Goal: Information Seeking & Learning: Understand process/instructions

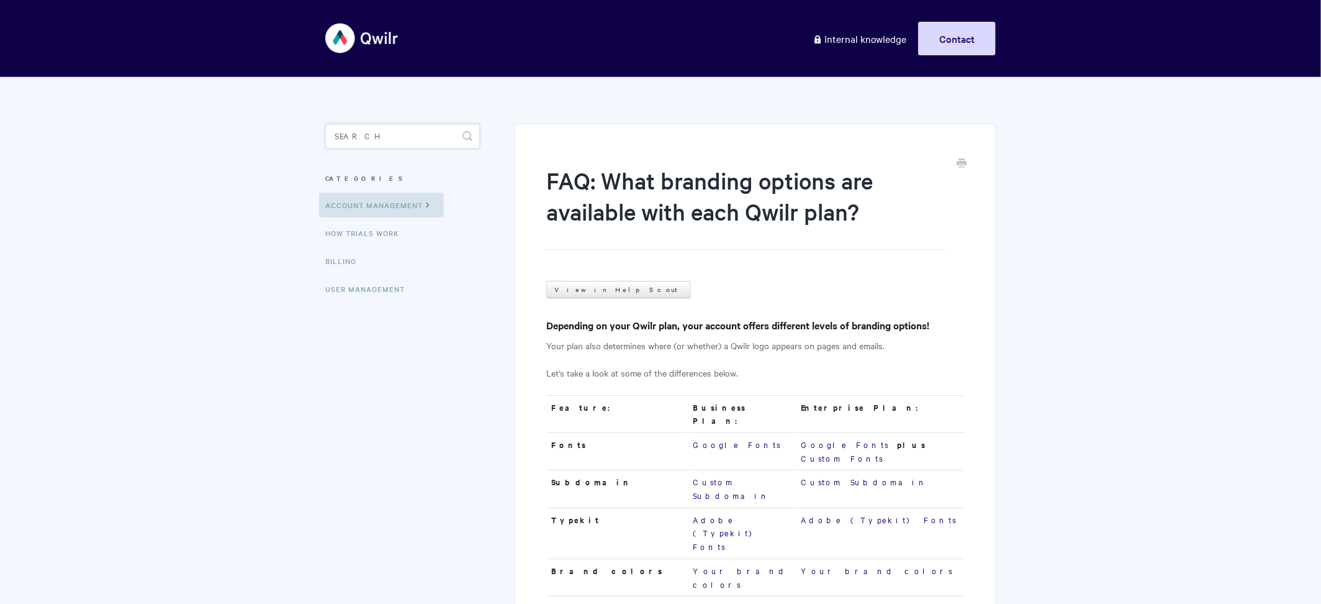
click at [432, 129] on input "Search" at bounding box center [402, 136] width 155 height 25
type input "archive"
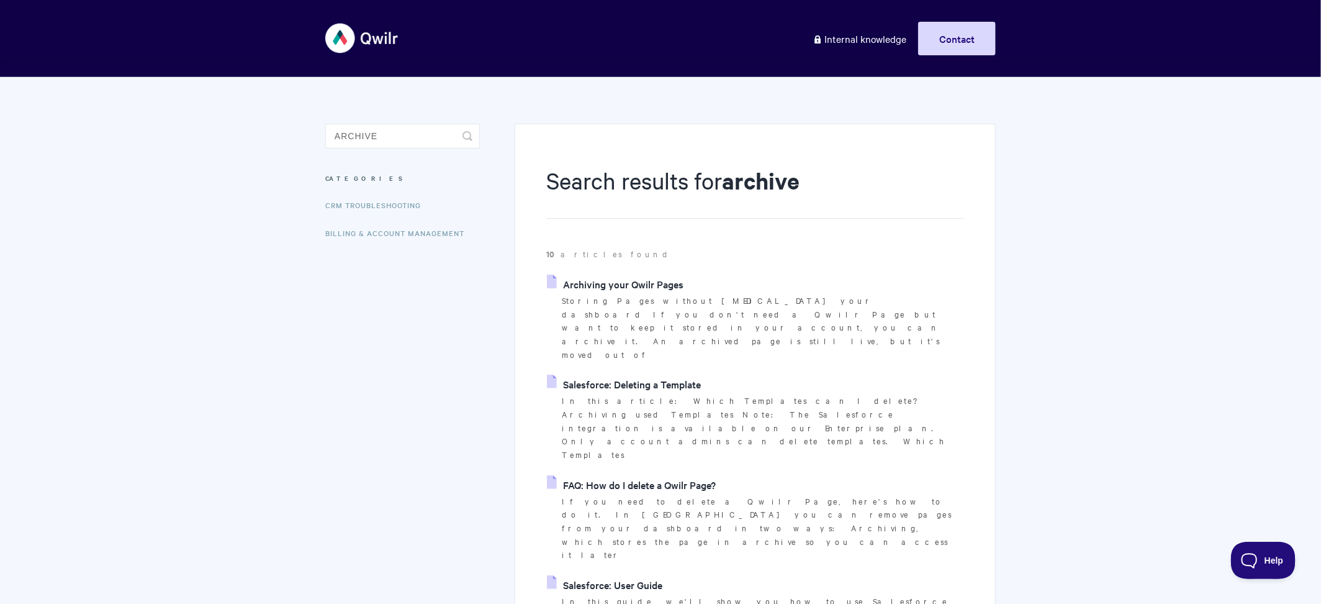
click at [603, 275] on link "Archiving your Qwilr Pages" at bounding box center [615, 283] width 137 height 19
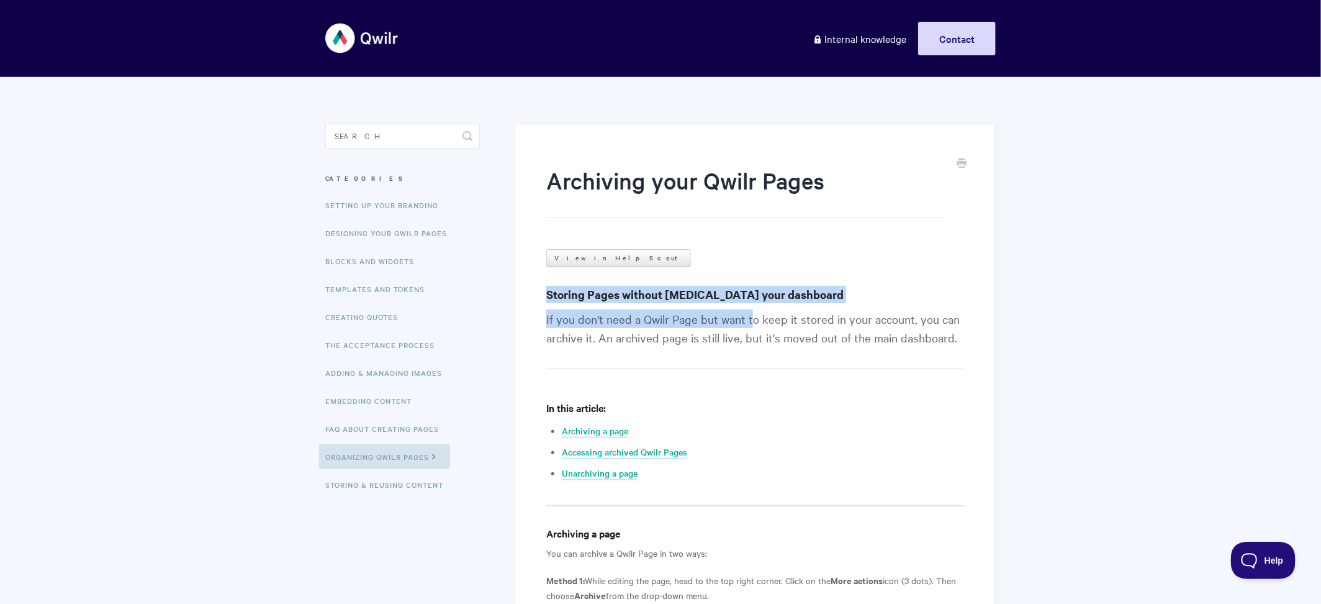
drag, startPoint x: 542, startPoint y: 297, endPoint x: 749, endPoint y: 321, distance: 208.2
click at [749, 321] on p "If you don't need a Qwilr Page but want to keep it stored in your account, you …" at bounding box center [755, 339] width 418 height 60
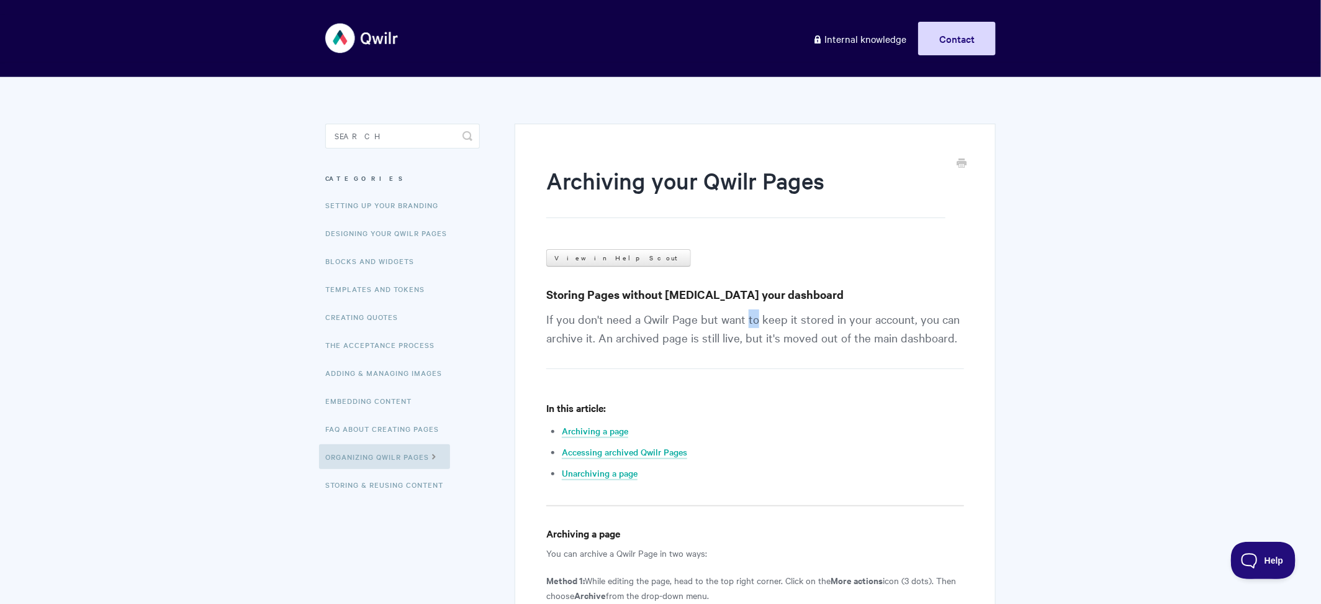
click at [749, 321] on p "If you don't need a Qwilr Page but want to keep it stored in your account, you …" at bounding box center [755, 339] width 418 height 60
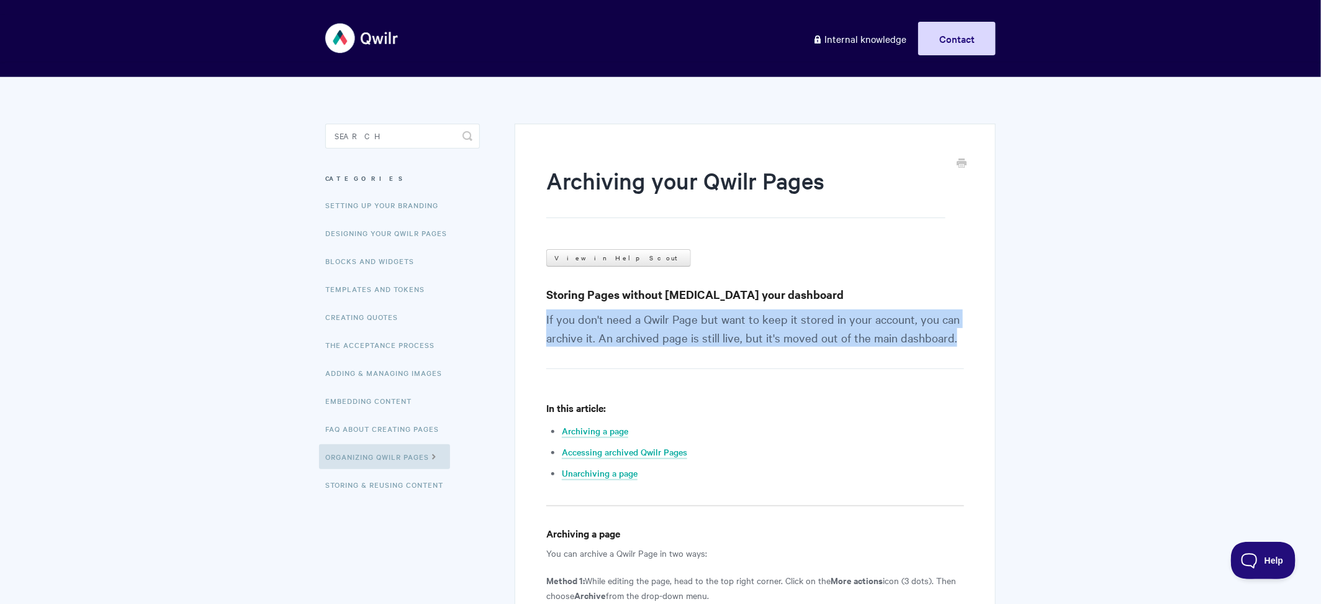
click at [749, 321] on p "If you don't need a Qwilr Page but want to keep it stored in your account, you …" at bounding box center [755, 339] width 418 height 60
